Goal: Information Seeking & Learning: Learn about a topic

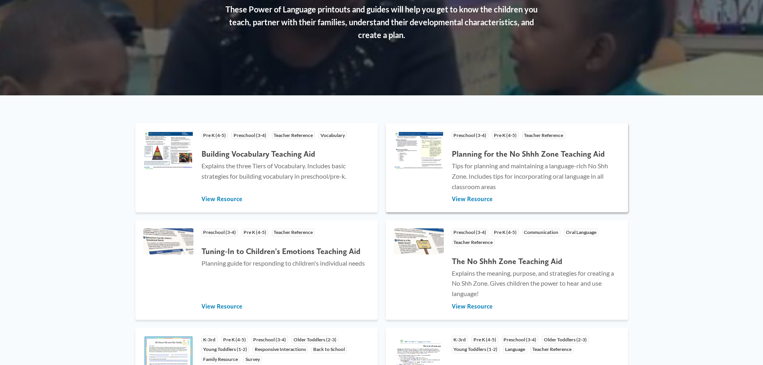
scroll to position [160, 0]
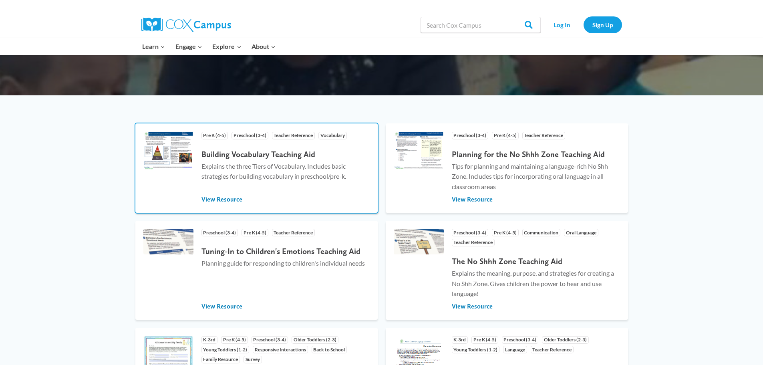
click at [283, 152] on h4 "Building Vocabulary Teaching Aid" at bounding box center [285, 154] width 168 height 10
click at [238, 200] on span "View Resource" at bounding box center [221, 199] width 41 height 9
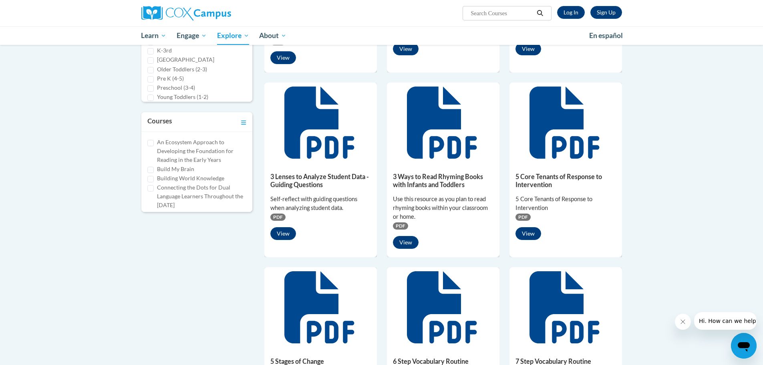
scroll to position [360, 0]
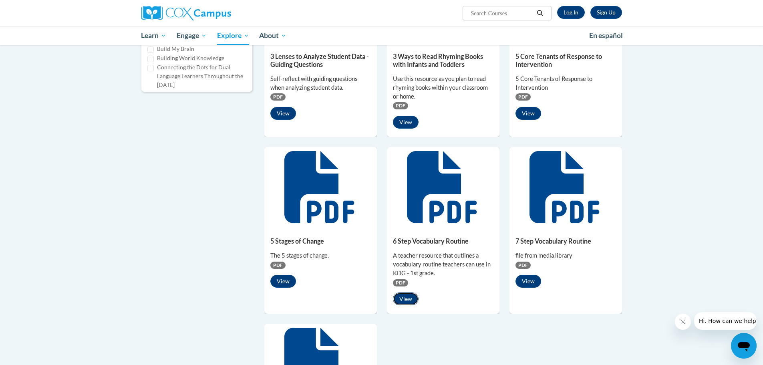
click at [403, 294] on button "View" at bounding box center [406, 298] width 26 height 13
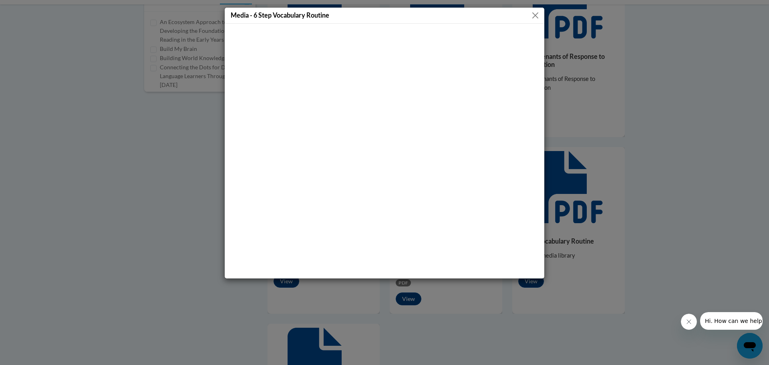
drag, startPoint x: 326, startPoint y: 15, endPoint x: 329, endPoint y: 18, distance: 4.3
click at [327, 16] on h5 "Media - 6 Step Vocabulary Routine" at bounding box center [280, 14] width 98 height 9
click at [534, 13] on button "Close" at bounding box center [535, 15] width 10 height 10
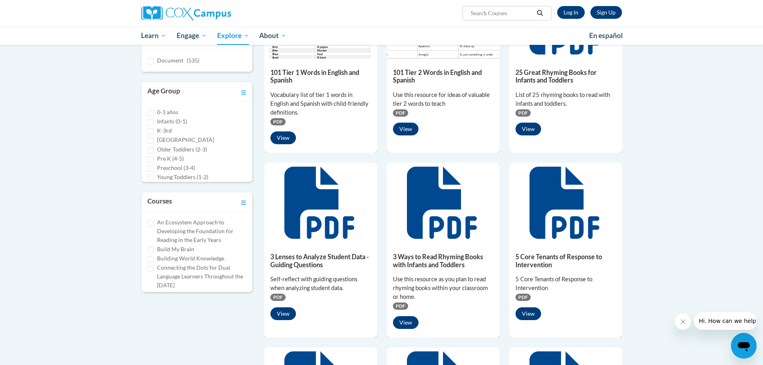
scroll to position [120, 0]
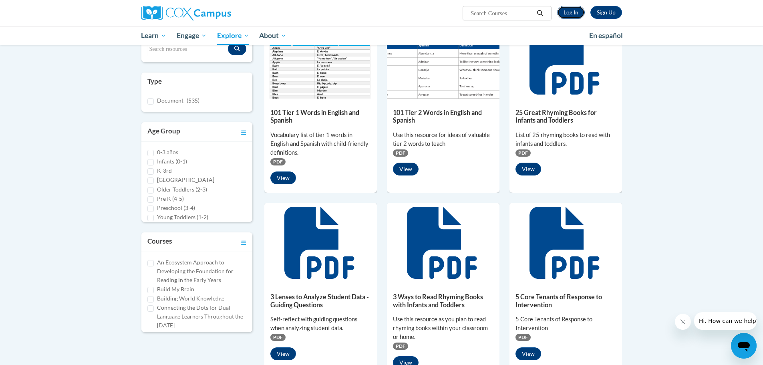
click at [566, 10] on link "Log In" at bounding box center [571, 12] width 28 height 13
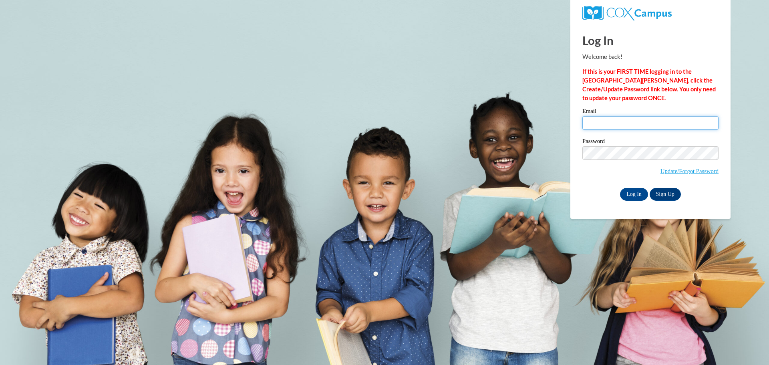
click at [610, 118] on input "Email" at bounding box center [650, 123] width 136 height 14
type input "kelly.hutchison@warrencityschools.org"
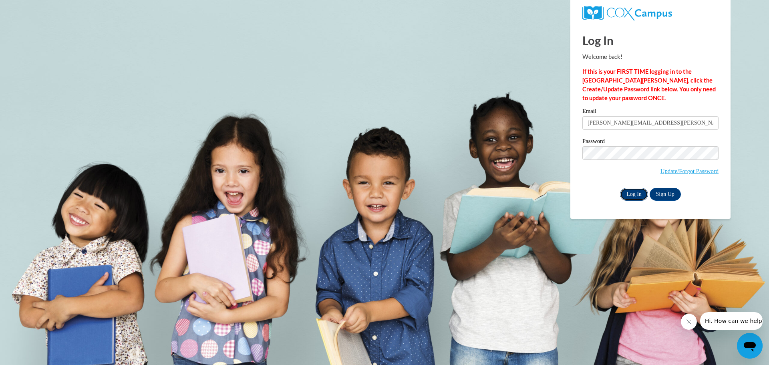
click at [637, 191] on input "Log In" at bounding box center [634, 194] width 28 height 13
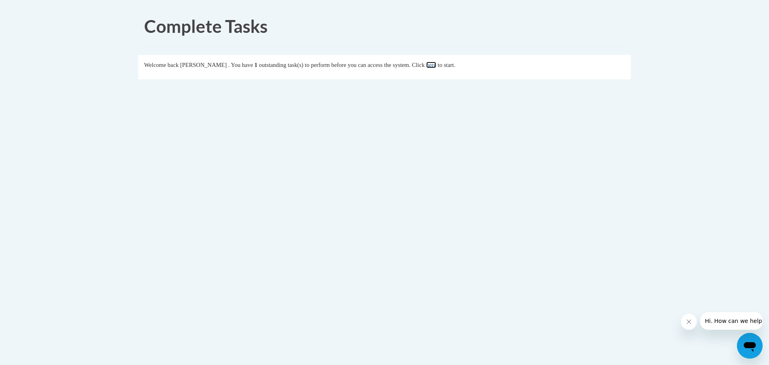
drag, startPoint x: 450, startPoint y: 65, endPoint x: 468, endPoint y: 75, distance: 20.8
click at [436, 66] on link "here" at bounding box center [431, 65] width 10 height 6
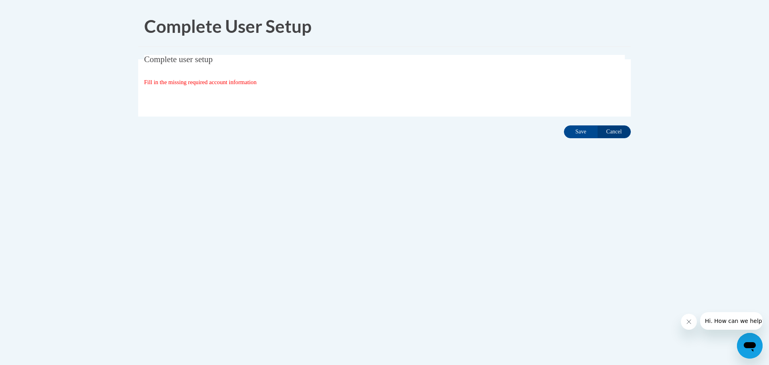
click at [214, 78] on div "Fill in the missing required account information" at bounding box center [384, 82] width 481 height 9
drag, startPoint x: 216, startPoint y: 86, endPoint x: 220, endPoint y: 88, distance: 4.7
click at [217, 87] on fieldset "Complete user setup Fill in the missing required account information User Profi…" at bounding box center [384, 86] width 492 height 62
click at [590, 132] on input "Save" at bounding box center [581, 131] width 34 height 13
click at [199, 64] on fieldset "Complete user setup Fill in the missing required account information User Profi…" at bounding box center [384, 86] width 492 height 62
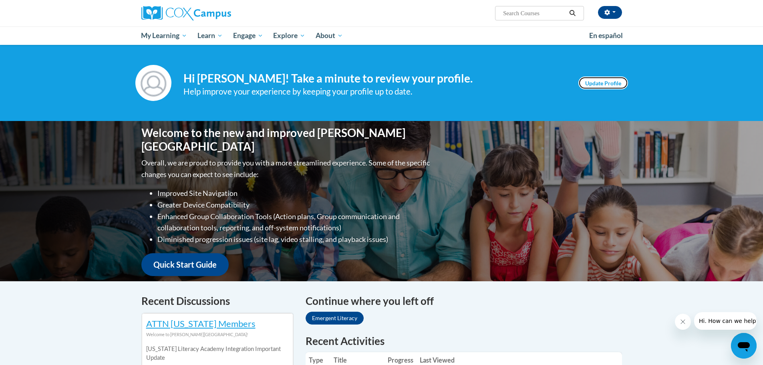
click at [596, 80] on link "Update Profile" at bounding box center [603, 82] width 50 height 13
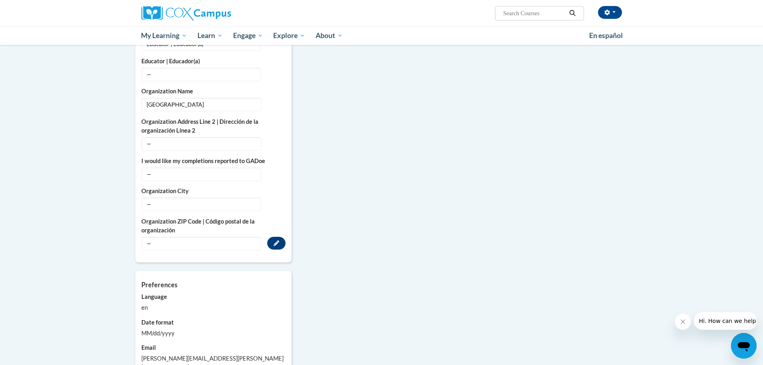
scroll to position [709, 0]
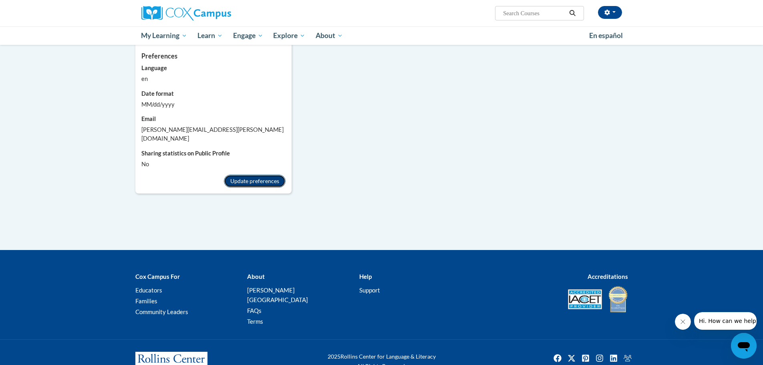
click at [241, 175] on button "Update preferences" at bounding box center [255, 181] width 62 height 13
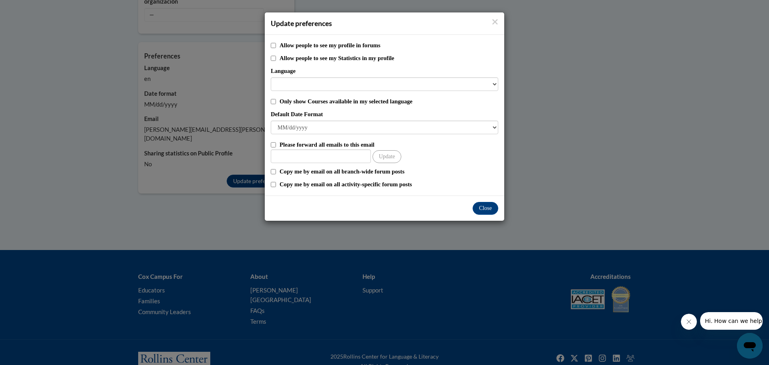
click at [276, 45] on div "Allow people to see my profile in forums" at bounding box center [384, 45] width 227 height 9
click at [272, 46] on input "Allow people to see my profile in forums" at bounding box center [273, 45] width 5 height 5
checkbox input "true"
click at [345, 85] on select "Language" at bounding box center [384, 84] width 227 height 14
click at [492, 85] on select "Language" at bounding box center [384, 84] width 227 height 14
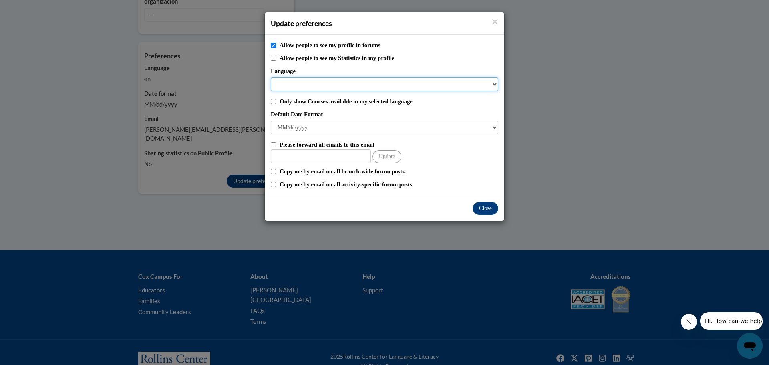
click at [287, 86] on select "Language" at bounding box center [384, 84] width 227 height 14
click at [488, 211] on button "Close" at bounding box center [485, 208] width 26 height 13
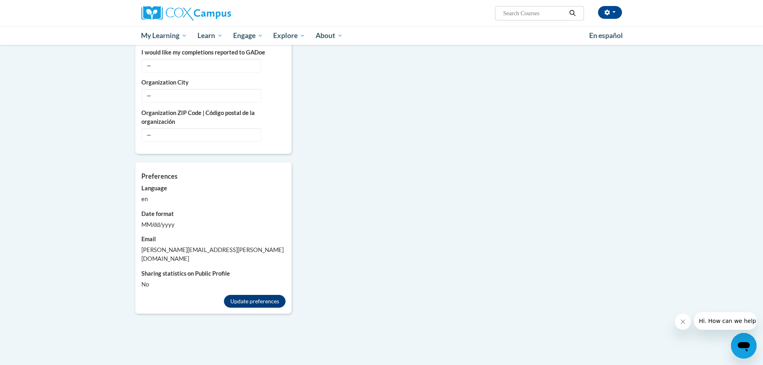
scroll to position [549, 0]
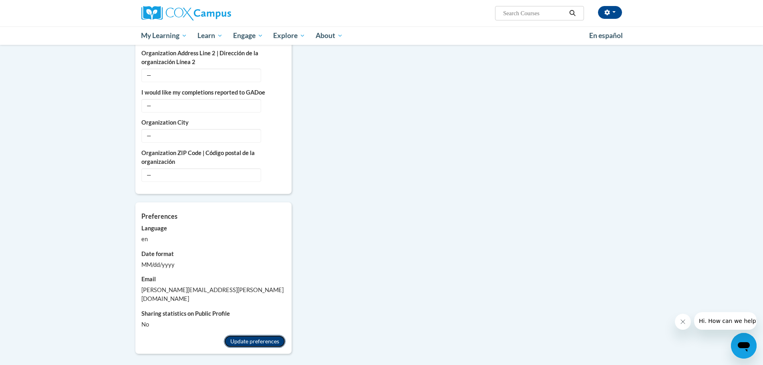
click at [257, 335] on button "Update preferences" at bounding box center [255, 341] width 62 height 13
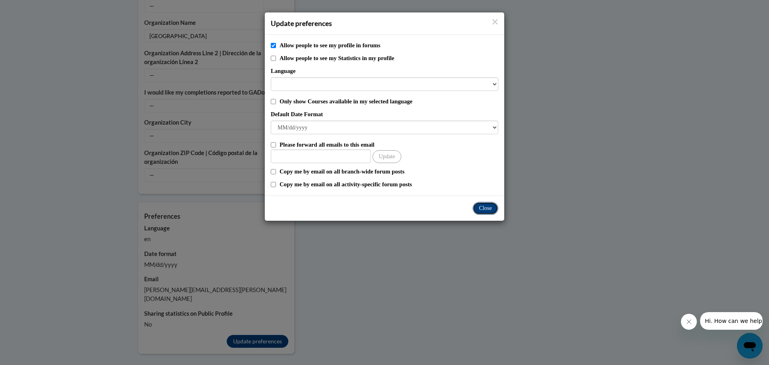
click at [487, 205] on button "Close" at bounding box center [485, 208] width 26 height 13
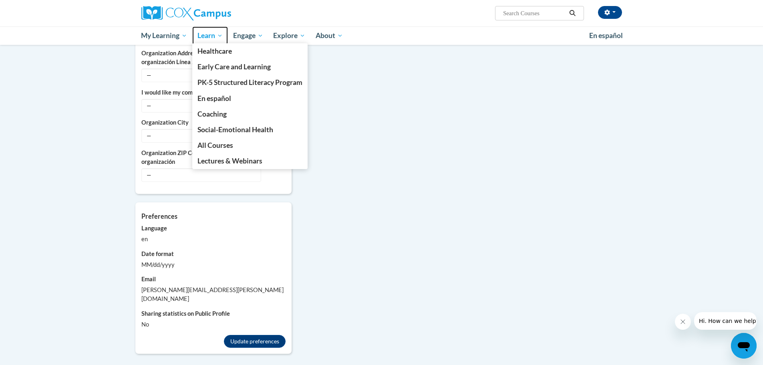
click at [216, 34] on span "Learn" at bounding box center [209, 36] width 25 height 10
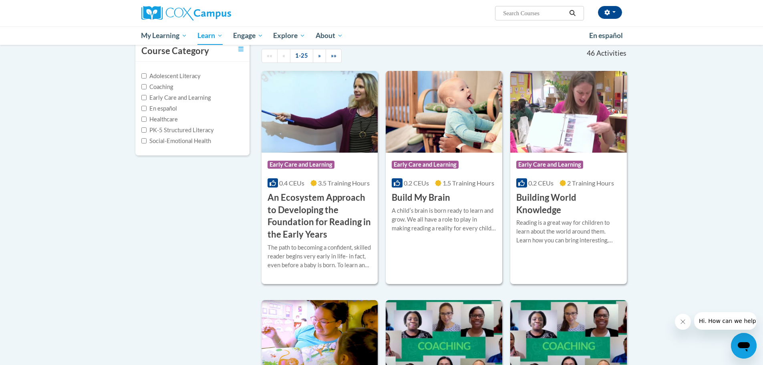
scroll to position [40, 0]
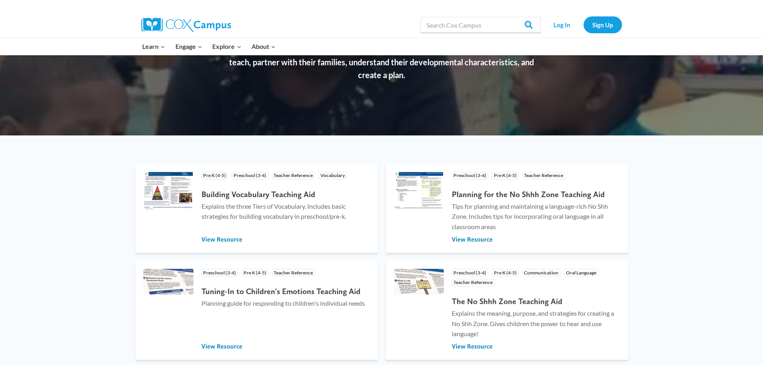
scroll to position [160, 0]
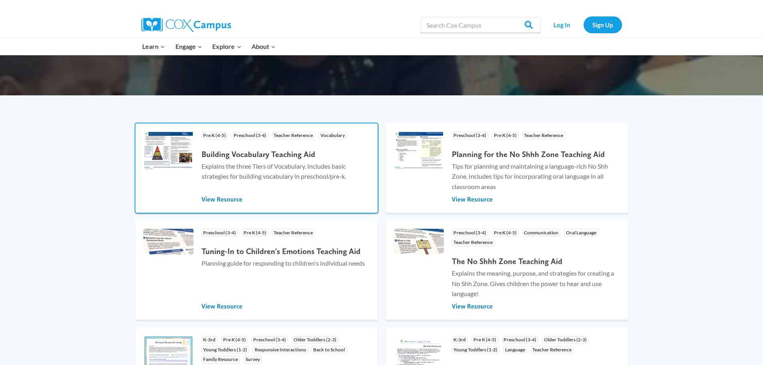
click at [297, 159] on div "Building Vocabulary Teaching Aid Explains the three Tiers of Vocabulary. Includ…" at bounding box center [285, 168] width 168 height 46
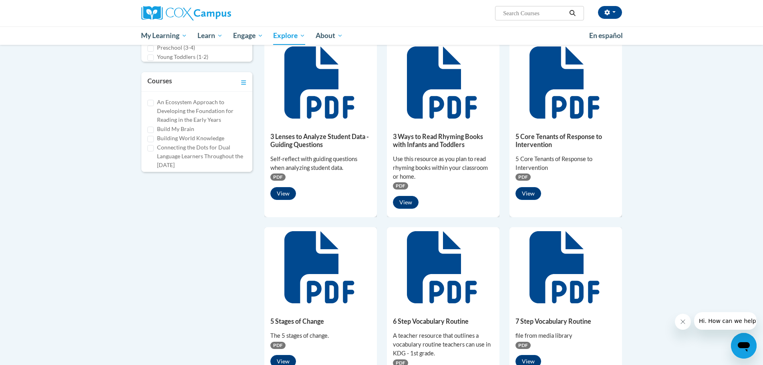
scroll to position [480, 0]
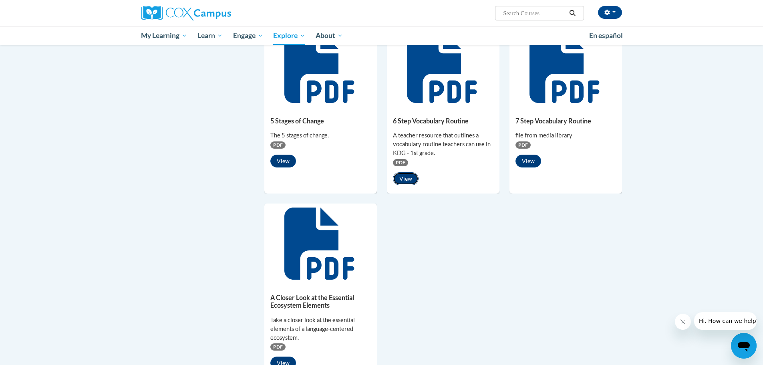
click at [403, 179] on button "View" at bounding box center [406, 178] width 26 height 13
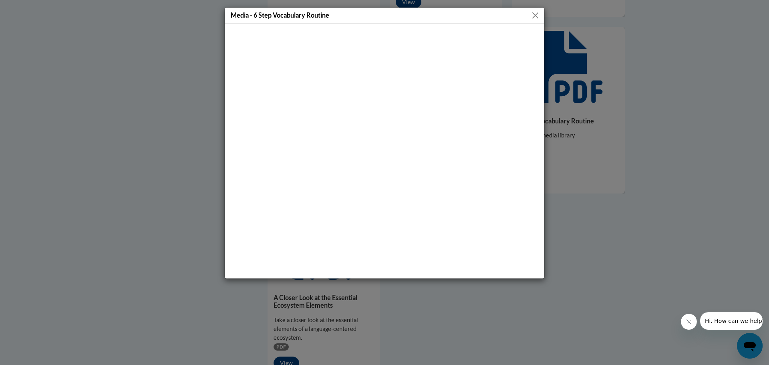
click at [537, 16] on button "Close" at bounding box center [535, 15] width 10 height 10
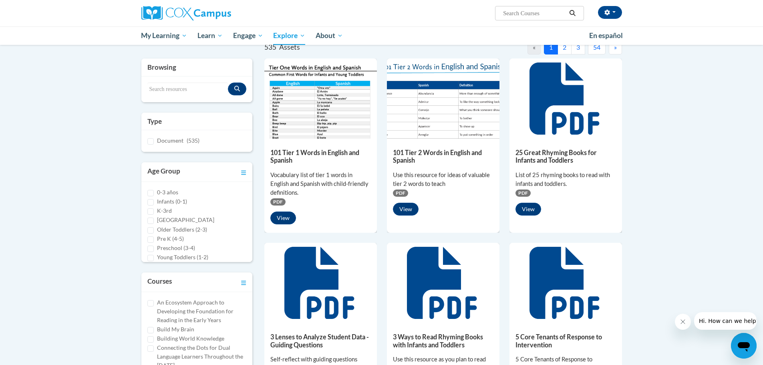
scroll to position [40, 0]
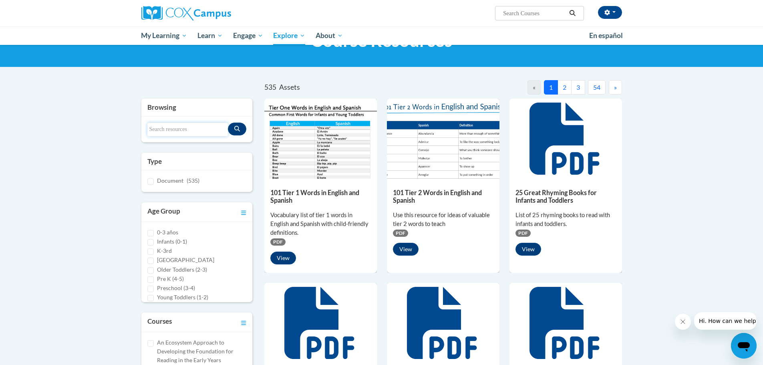
click at [159, 127] on input "Search resources" at bounding box center [187, 129] width 81 height 14
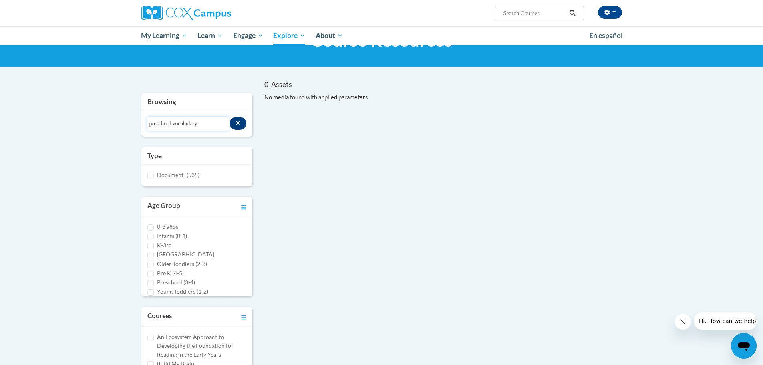
scroll to position [0, 0]
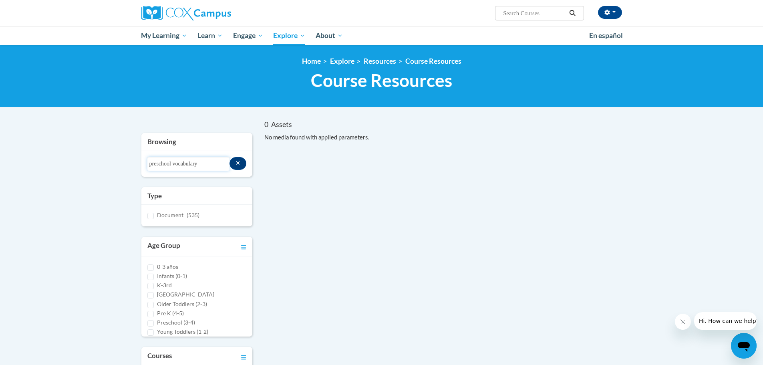
click at [175, 159] on input "preschool vocabulary" at bounding box center [188, 164] width 82 height 14
click at [174, 162] on input "preschool vocabulary" at bounding box center [188, 164] width 82 height 14
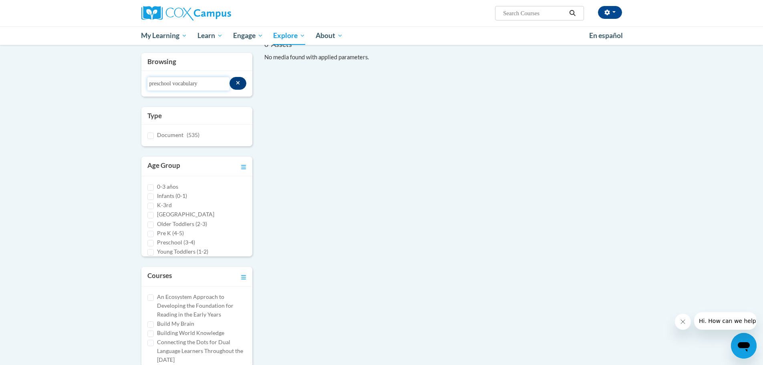
click at [199, 79] on input "preschool vocabulary" at bounding box center [188, 84] width 82 height 14
drag, startPoint x: 174, startPoint y: 84, endPoint x: 112, endPoint y: 80, distance: 61.8
click at [112, 80] on body "[PERSON_NAME] ([GEOGRAPHIC_DATA]/New_York UTC-04:00) My Profile Inbox My Transc…" at bounding box center [381, 238] width 763 height 636
type input "vocabulary"
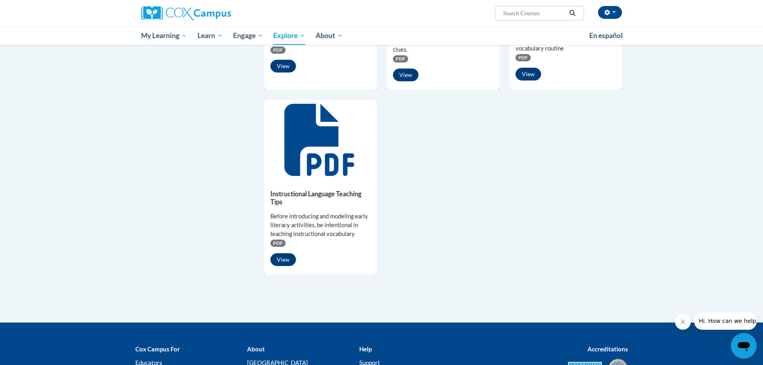
scroll to position [680, 0]
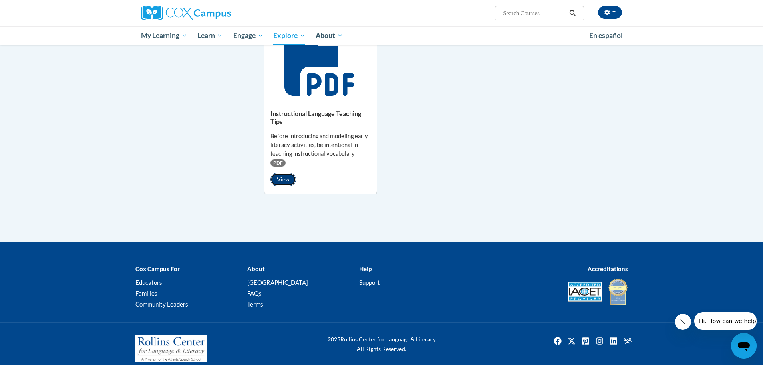
click at [278, 177] on button "View" at bounding box center [283, 179] width 26 height 13
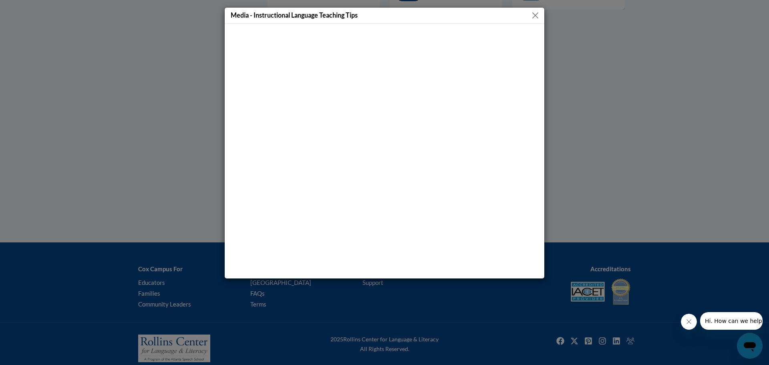
click at [538, 16] on button "Close" at bounding box center [535, 15] width 10 height 10
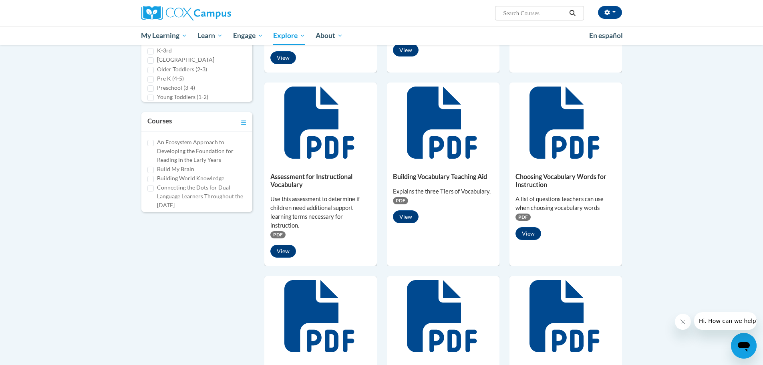
scroll to position [80, 0]
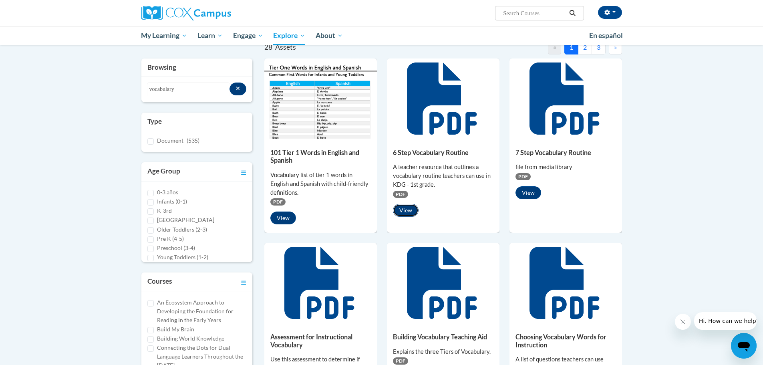
click at [401, 210] on button "View" at bounding box center [406, 210] width 26 height 13
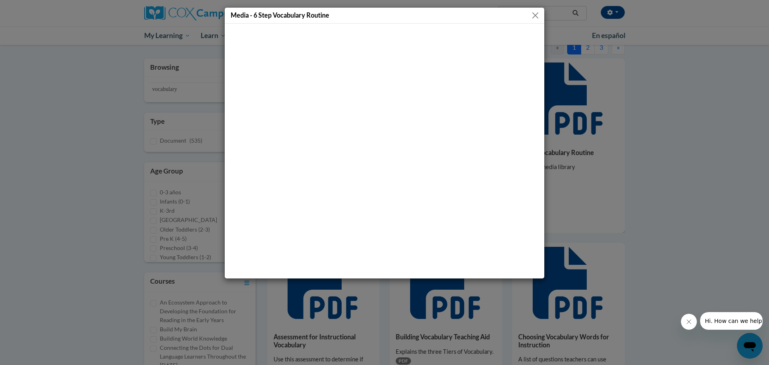
click at [534, 15] on button "Close" at bounding box center [535, 15] width 10 height 10
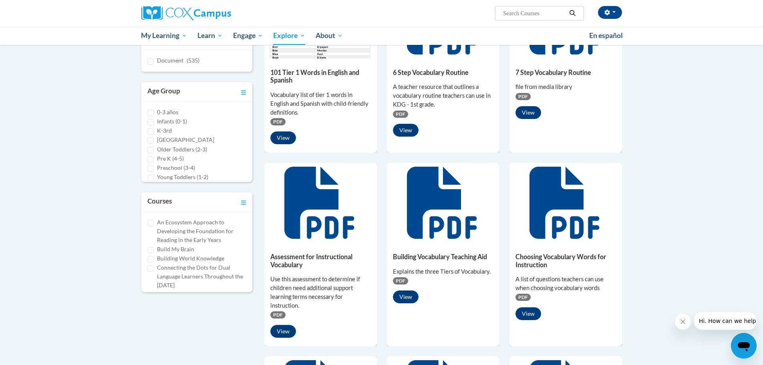
scroll to position [0, 0]
